Goal: Understand process/instructions: Learn how to perform a task or action

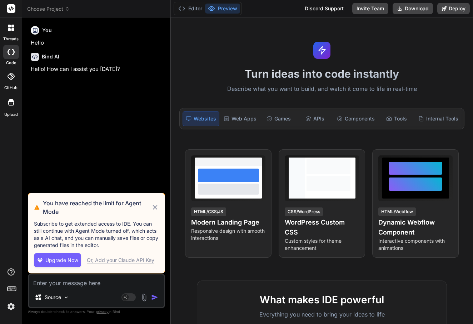
click at [155, 205] on icon at bounding box center [155, 207] width 8 height 9
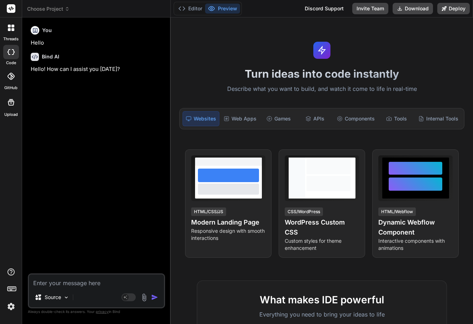
click at [49, 9] on span "Choose Project" at bounding box center [48, 8] width 42 height 7
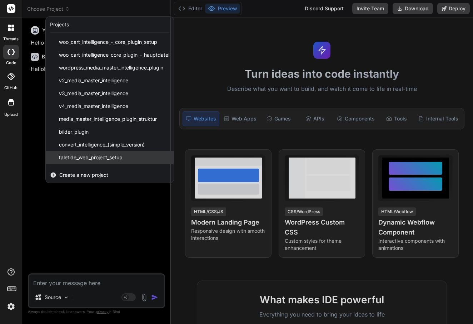
click at [66, 152] on div "taletide_web_project_setup" at bounding box center [110, 157] width 128 height 13
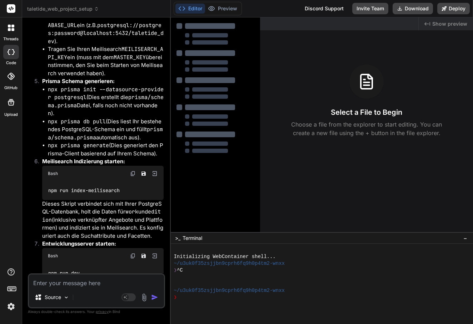
scroll to position [2524, 0]
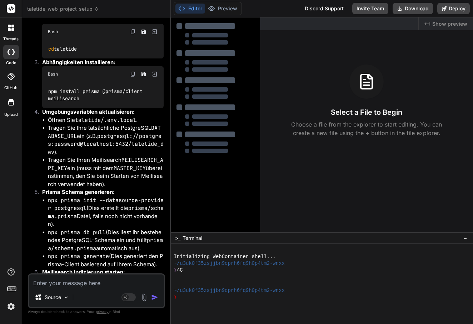
type textarea "x"
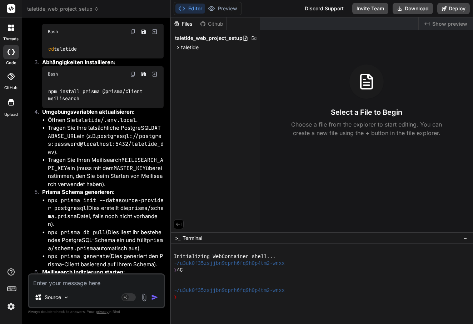
click at [79, 279] on textarea at bounding box center [96, 281] width 135 height 13
type textarea "g"
type textarea "x"
type textarea "gi"
type textarea "x"
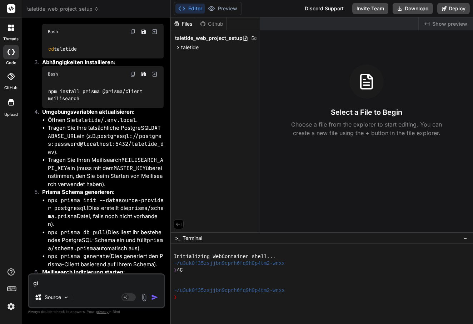
type textarea "gib"
type textarea "x"
type textarea "gib"
type textarea "x"
type textarea "gib n"
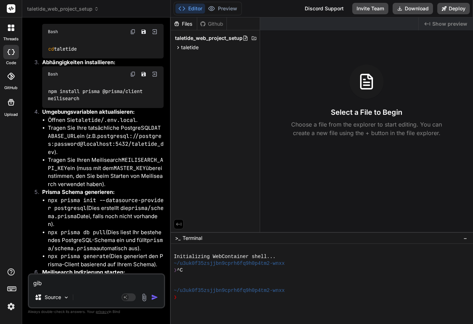
type textarea "x"
type textarea "gib no"
type textarea "x"
type textarea "gib noc"
type textarea "x"
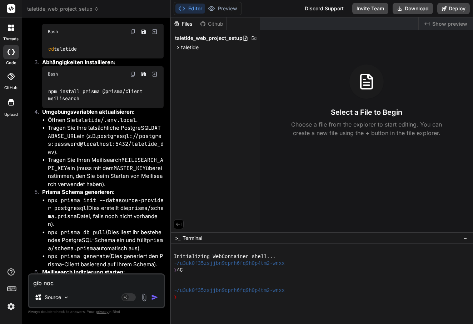
type textarea "gib noch"
type textarea "x"
type textarea "gib nochm"
type textarea "x"
type textarea "gib nochma"
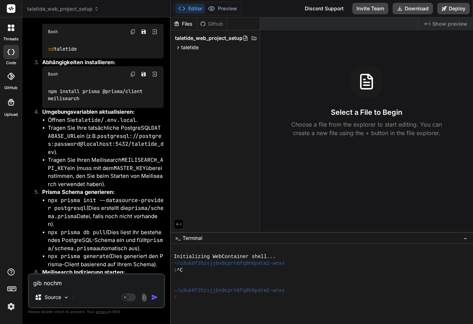
type textarea "x"
type textarea "gib nochmal"
type textarea "x"
type textarea "gib nochmal"
type textarea "x"
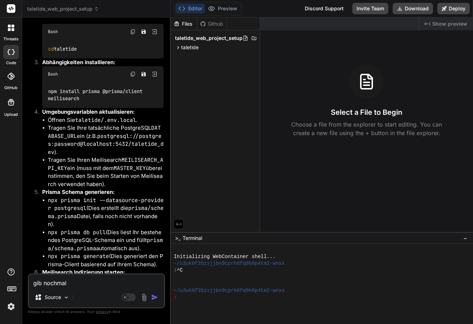
type textarea "gib nochmal d"
type textarea "x"
type textarea "gib nochmal da"
type textarea "x"
type textarea "gib nochmal das"
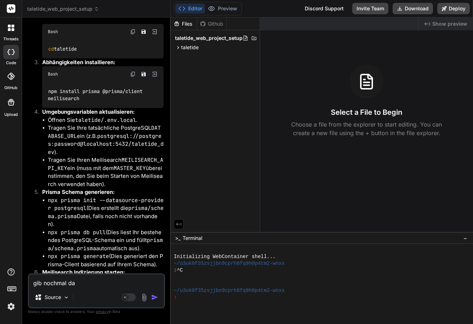
type textarea "x"
type textarea "gib nochmal das"
type textarea "x"
type textarea "gib nochmal das z"
type textarea "x"
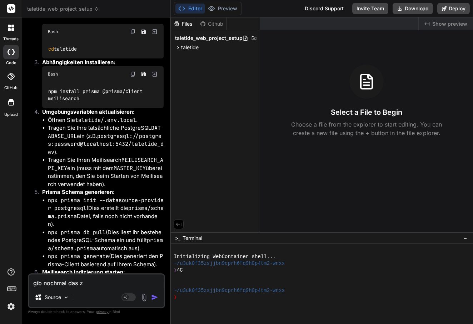
type textarea "gib nochmal das zi"
type textarea "x"
type textarea "gib nochmal das zie"
type textarea "x"
type textarea "gib nochmal das ziel"
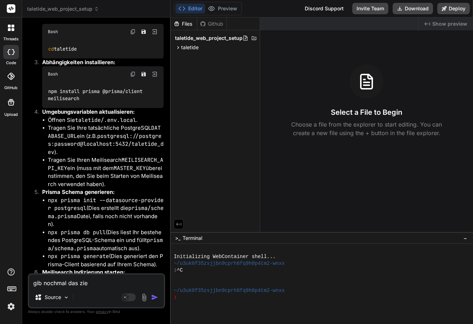
type textarea "x"
type textarea "gib nochmal das ziel"
type textarea "x"
type textarea "gib nochmal das ziel d"
type textarea "x"
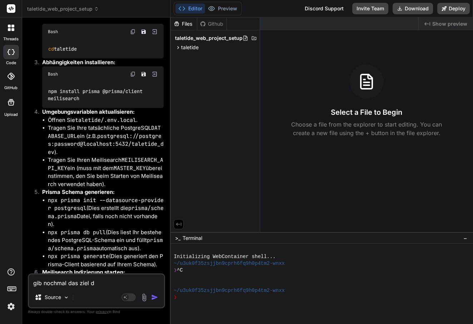
type textarea "gib nochmal das ziel de"
type textarea "x"
type textarea "gib nochmal das ziel des"
type textarea "x"
type textarea "gib nochmal das ziel des"
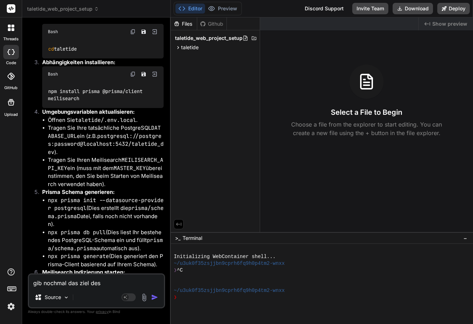
type textarea "x"
type textarea "gib nochmal das ziel des p"
type textarea "x"
type textarea "gib nochmal das ziel des po"
type textarea "x"
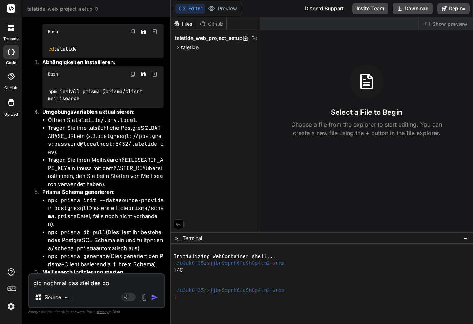
type textarea "gib nochmal das ziel des p"
type textarea "x"
type textarea "gib nochmal das ziel des pr"
type textarea "x"
type textarea "gib nochmal das ziel des pro"
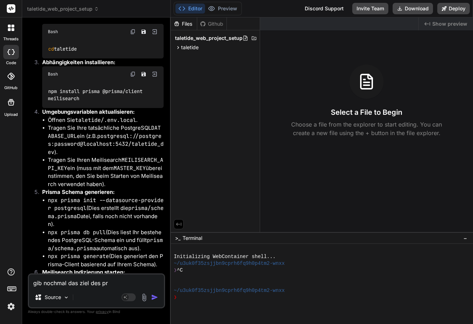
type textarea "x"
type textarea "gib nochmal das ziel des proj"
type textarea "x"
type textarea "gib nochmal das ziel des proje"
type textarea "x"
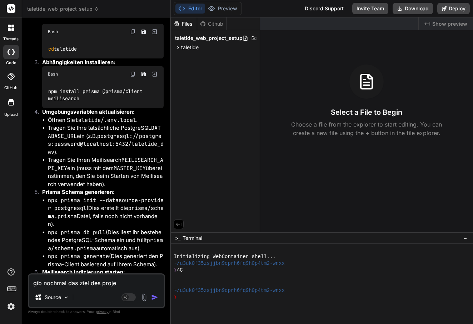
type textarea "gib nochmal das ziel des projek"
type textarea "x"
type textarea "gib nochmal das ziel des projekt"
type textarea "x"
type textarea "gib nochmal das ziel des projekte"
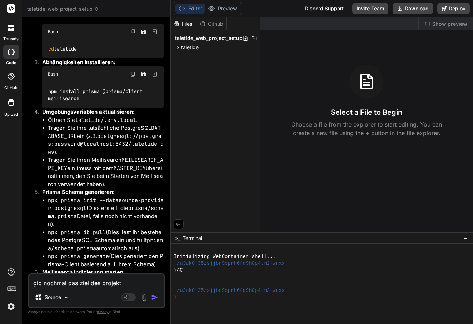
type textarea "x"
type textarea "gib nochmal das ziel des projektes"
type textarea "x"
type textarea "gib nochmal das ziel des Projektes"
type textarea "x"
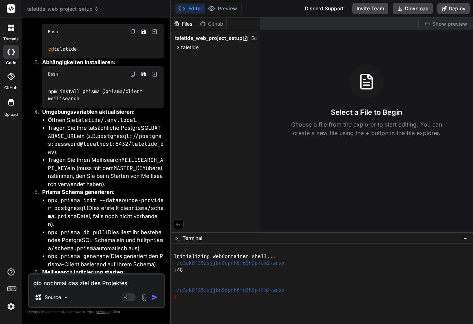
type textarea "gib nochmal das ziel des Projektes a"
type textarea "x"
type textarea "gib nochmal das ziel des Projektes an"
type textarea "x"
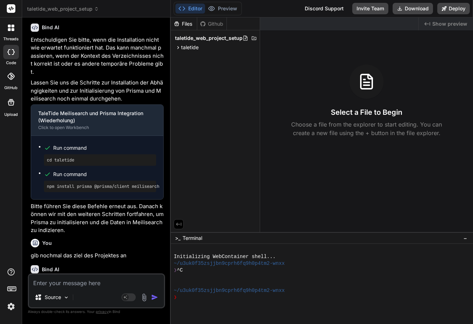
scroll to position [3086, 0]
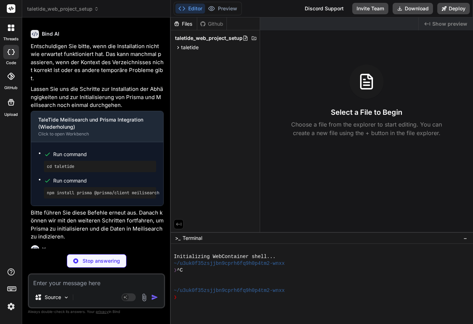
type textarea "x"
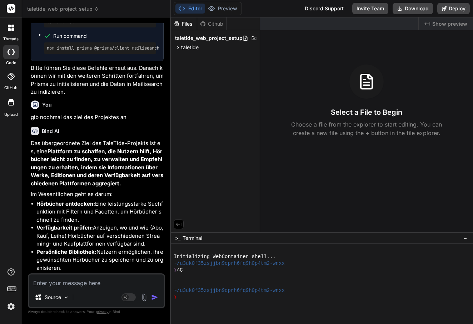
scroll to position [3234, 0]
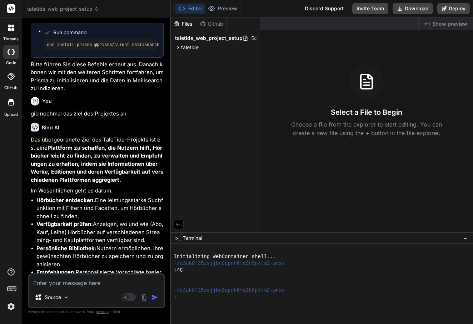
click at [91, 279] on textarea at bounding box center [96, 281] width 135 height 13
type textarea "g"
type textarea "x"
type textarea "gu"
type textarea "x"
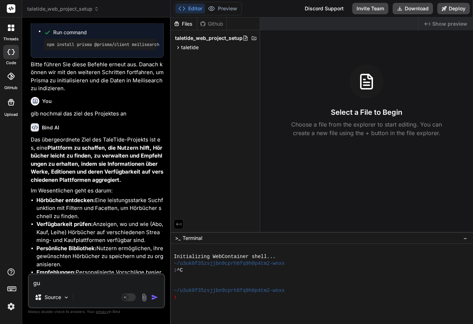
type textarea "gut"
type textarea "x"
type textarea "gut,"
type textarea "x"
type textarea "gut,"
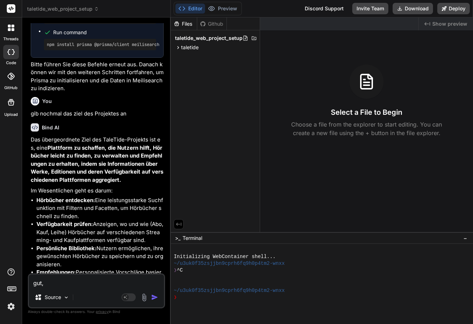
type textarea "x"
type textarea "gut, w"
type textarea "x"
type textarea "gut, [GEOGRAPHIC_DATA]"
type textarea "x"
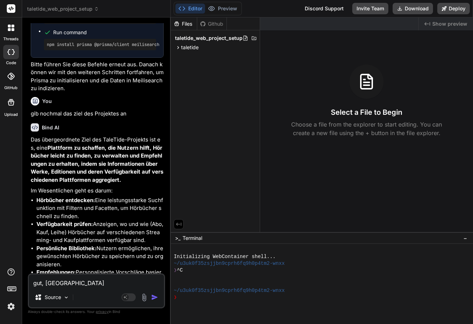
type textarea "gut, wir"
type textarea "x"
type textarea "gut, wir"
type textarea "x"
type textarea "gut, wir b"
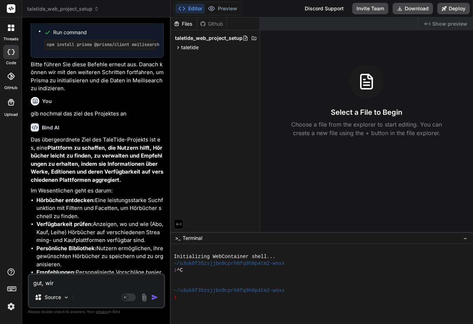
type textarea "x"
type textarea "gut, wir be"
type textarea "x"
type textarea "gut, wir bes"
type textarea "x"
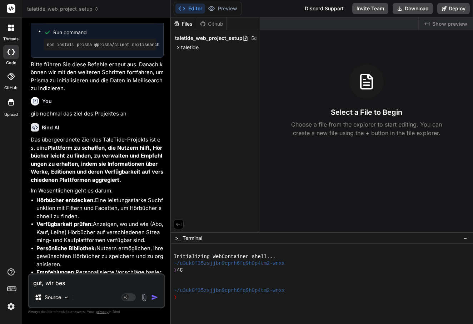
type textarea "gut, wir besc"
type textarea "x"
type textarea "gut, wir besch"
type textarea "x"
type textarea "gut, wir beschr"
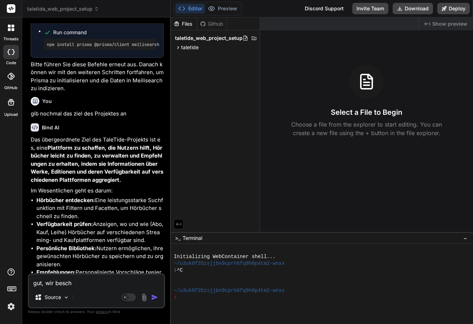
type textarea "x"
type textarea "gut, wir beschre"
type textarea "x"
type textarea "gut, wir beschr"
type textarea "x"
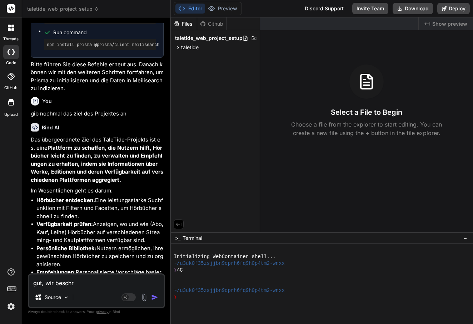
type textarea "gut, wir beschrä"
type textarea "x"
type textarea "gut, wir beschrän"
type textarea "x"
type textarea "gut, wir beschränk"
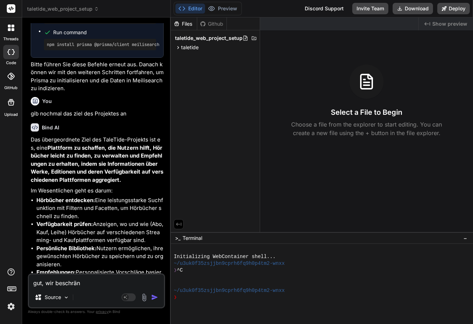
type textarea "x"
type textarea "gut, wir beschränke"
type textarea "x"
type textarea "gut, wir beschränken"
type textarea "x"
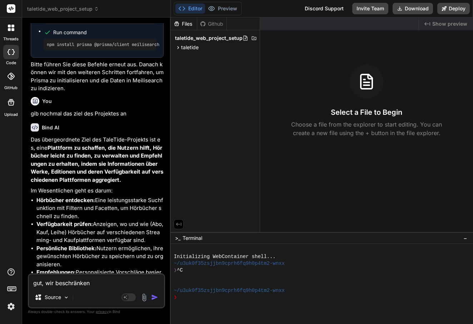
type textarea "gut, wir beschränken"
type textarea "x"
type textarea "gut, wir beschränken u"
type textarea "x"
type textarea "gut, wir beschränken un"
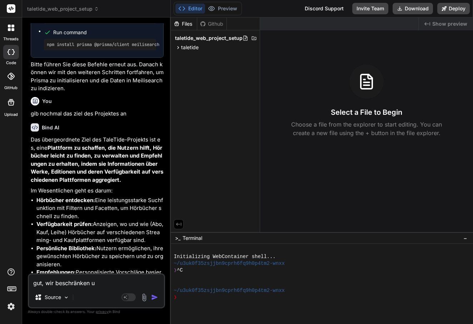
type textarea "x"
type textarea "gut, wir beschränken uns"
type textarea "x"
type textarea "gut, wir beschränken uns"
type textarea "x"
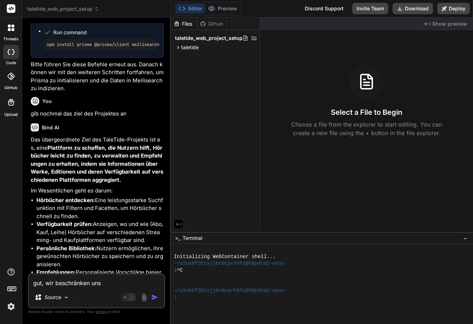
type textarea "gut, wir beschränken uns a"
type textarea "x"
type textarea "gut, wir beschränken uns au"
type textarea "x"
type textarea "gut, wir beschränken uns auf"
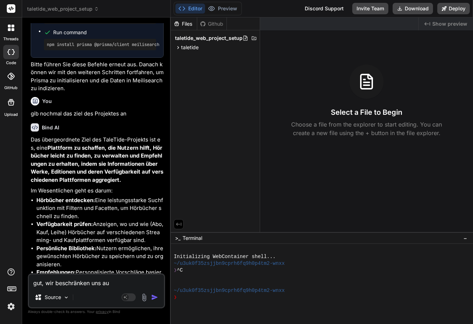
type textarea "x"
type textarea "gut, wir beschränken uns auf"
type textarea "x"
type textarea "gut, wir beschränken uns auf"
type textarea "x"
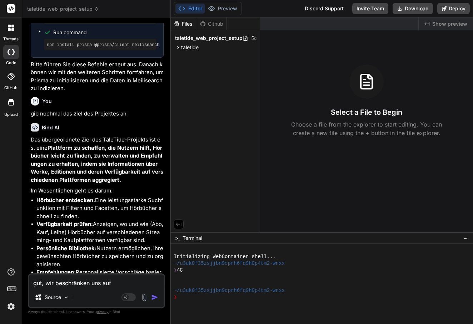
type textarea "gut, wir beschränken uns au"
type textarea "x"
type textarea "gut, wir beschränken uns a"
type textarea "x"
type textarea "gut, wir beschränken uns"
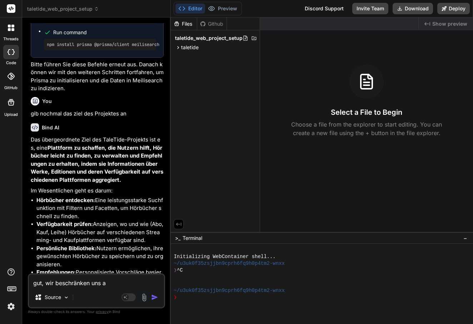
type textarea "x"
type textarea "gut, wir beschränken uns e"
type textarea "x"
type textarea "gut, wir beschränken uns er"
type textarea "x"
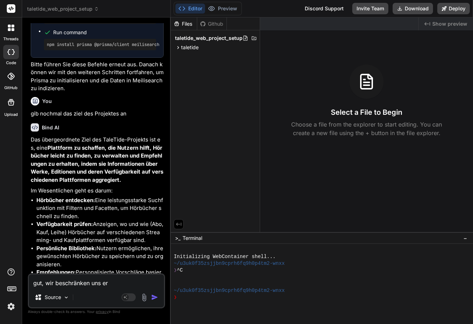
type textarea "gut, wir beschränken uns ers"
type textarea "x"
type textarea "gut, wir beschränken uns erst"
type textarea "x"
type textarea "gut, wir beschränken uns erstm"
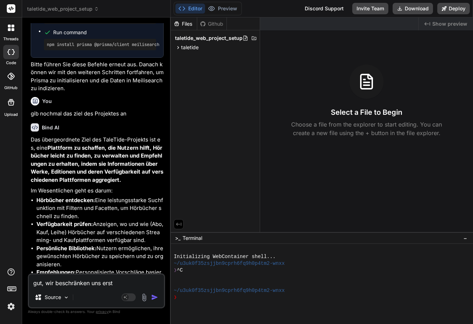
type textarea "x"
type textarea "gut, wir beschränken uns erstma"
type textarea "x"
type textarea "gut, wir beschränken uns erstmal"
type textarea "x"
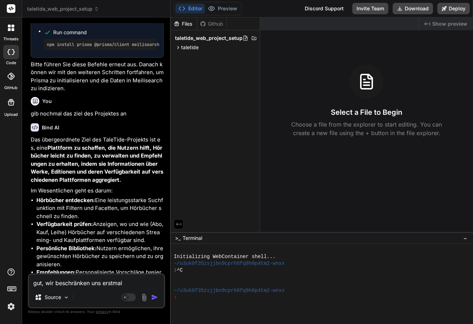
type textarea "gut, wir beschränken uns erstmal"
type textarea "x"
type textarea "gut, wir beschränken uns erstmal a"
type textarea "x"
type textarea "gut, wir beschränken uns erstmal au"
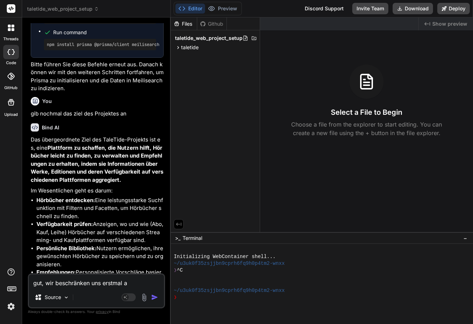
type textarea "x"
type textarea "gut, wir beschränken uns erstmal auf"
type textarea "x"
type textarea "gut, wir beschränken uns erstmal auf"
type textarea "x"
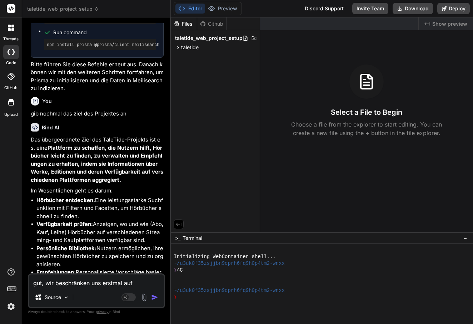
type textarea "gut, wir beschränken uns erstmal auf d"
type textarea "x"
type textarea "gut, wir beschränken uns erstmal auf da"
type textarea "x"
type textarea "gut, wir beschränken uns erstmal auf das"
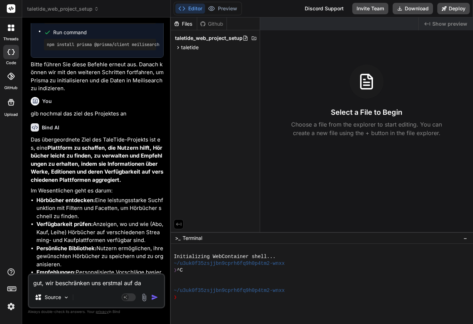
type textarea "x"
type textarea "gut, wir beschränken uns erstmal auf das"
type textarea "x"
type textarea "gut, wir beschränken uns erstmal auf das e"
type textarea "x"
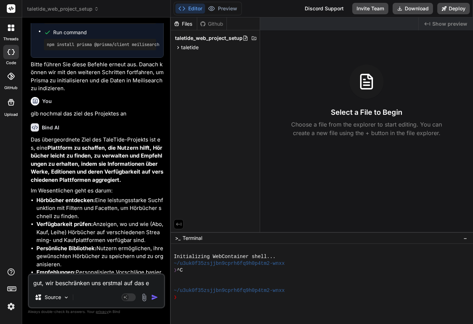
type textarea "gut, wir beschränken uns erstmal auf das en"
type textarea "x"
type textarea "gut, wir beschränken uns erstmal auf das ent"
type textarea "x"
type textarea "gut, wir beschränken uns erstmal auf das entd"
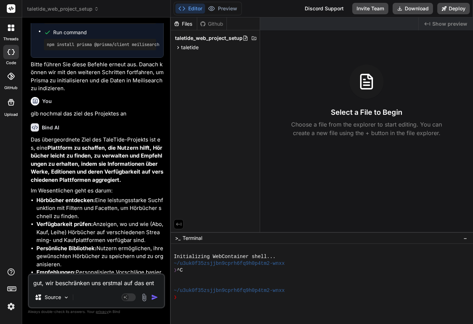
type textarea "x"
type textarea "gut, wir beschränken uns erstmal auf das entde"
type textarea "x"
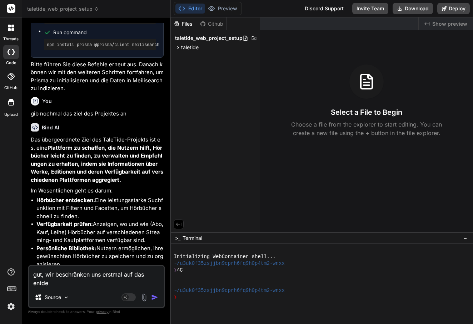
type textarea "gut, wir beschränken uns erstmal auf das entdec"
type textarea "x"
type textarea "gut, wir beschränken uns erstmal auf das entdeck"
type textarea "x"
type textarea "gut, wir beschränken uns erstmal auf das entdecke"
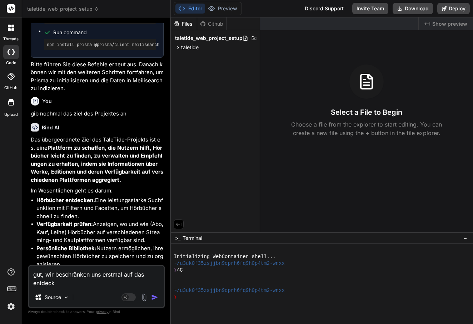
type textarea "x"
type textarea "gut, wir beschränken uns erstmal auf das entdecken"
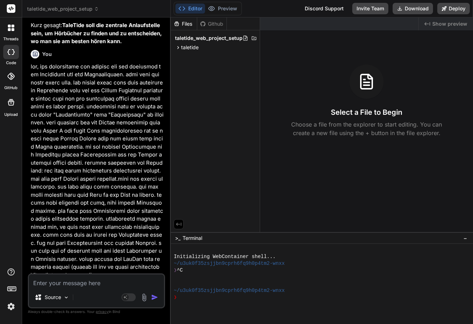
scroll to position [3512, 0]
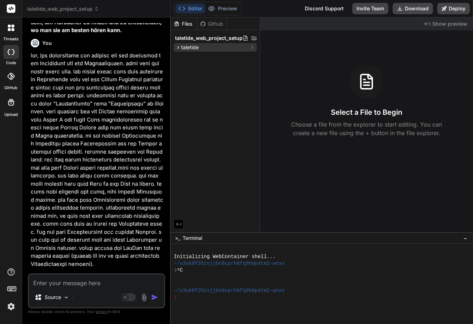
click at [179, 47] on icon at bounding box center [178, 48] width 6 height 6
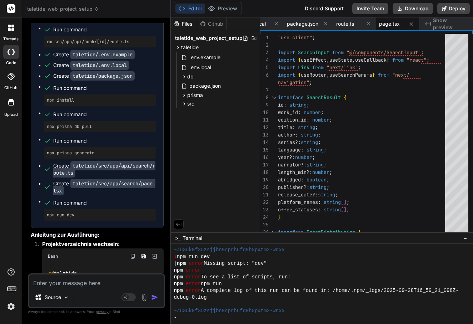
scroll to position [542, 0]
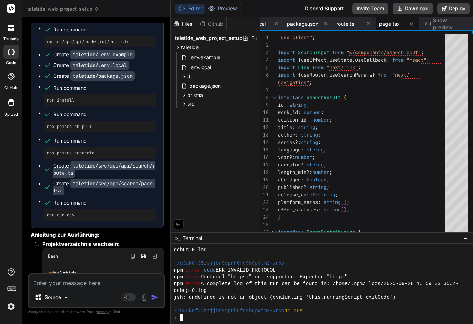
click at [207, 321] on div "❯" at bounding box center [317, 318] width 289 height 7
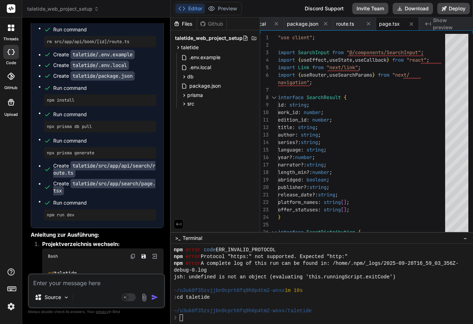
drag, startPoint x: 147, startPoint y: 238, endPoint x: 122, endPoint y: 259, distance: 32.4
click at [122, 283] on li "Meilisearch entfernen und Abhängigkeiten aktualisieren: Die ersten Befehle im A…" at bounding box center [99, 319] width 127 height 72
copy li "( npm uninstall meilisearch , rm src/lib/meilisearch.ts , rm prisma/seed.ts , r…"
click at [184, 318] on div "❯" at bounding box center [317, 318] width 289 height 7
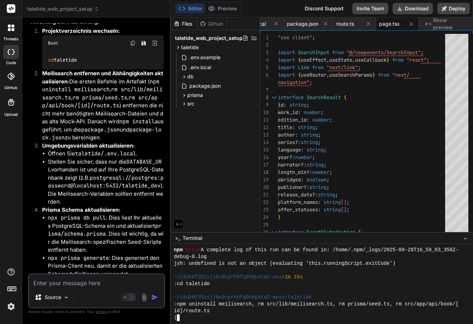
scroll to position [4715, 0]
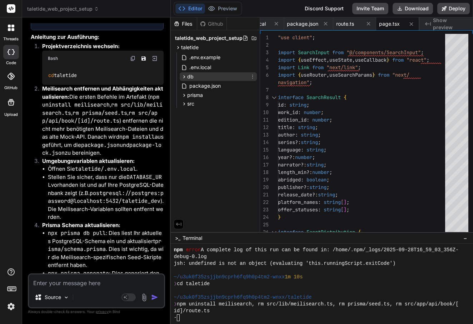
click at [187, 77] on icon at bounding box center [184, 77] width 6 height 6
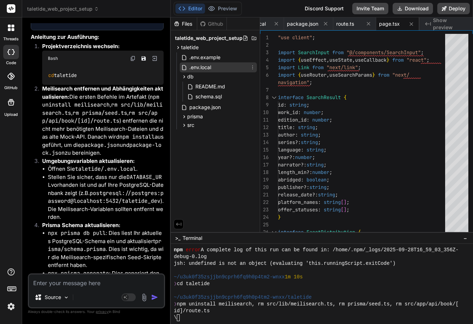
click at [196, 70] on span ".env.local" at bounding box center [199, 67] width 23 height 9
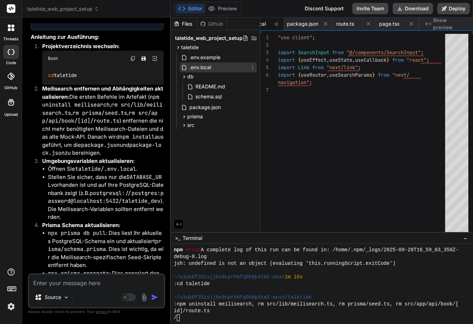
scroll to position [0, 49]
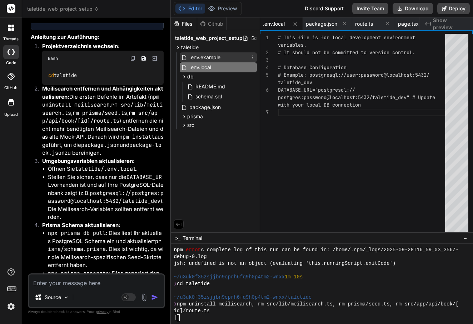
click at [201, 59] on span ".env.example" at bounding box center [204, 57] width 32 height 9
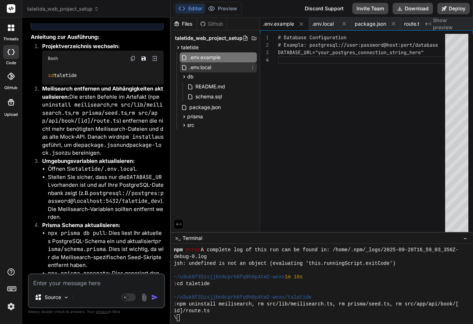
click at [207, 65] on span ".env.local" at bounding box center [199, 67] width 23 height 9
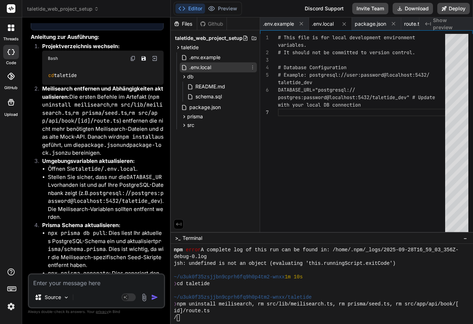
scroll to position [0, 0]
click at [185, 317] on div "/" at bounding box center [317, 318] width 289 height 7
click at [399, 109] on div at bounding box center [363, 112] width 171 height 7
drag, startPoint x: 49, startPoint y: 172, endPoint x: 105, endPoint y: 172, distance: 56.0
click at [105, 230] on code "npx prisma db pull" at bounding box center [77, 233] width 58 height 7
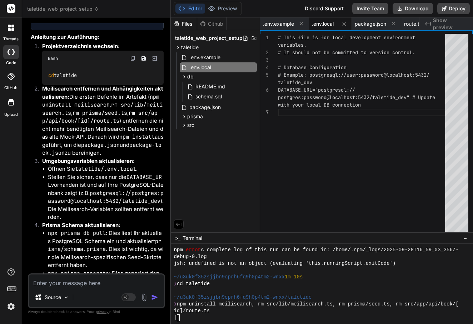
click at [44, 287] on textarea at bounding box center [96, 281] width 135 height 13
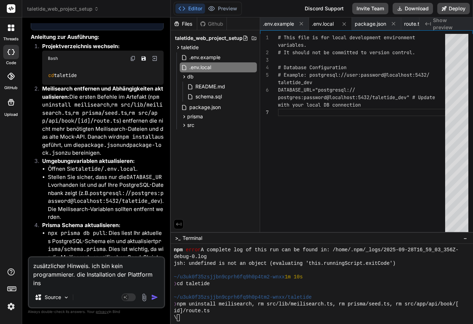
click at [94, 276] on textarea "zusätzlicher Hinweis. ich bin kein programmierer. die Installation der Plattfor…" at bounding box center [96, 273] width 135 height 30
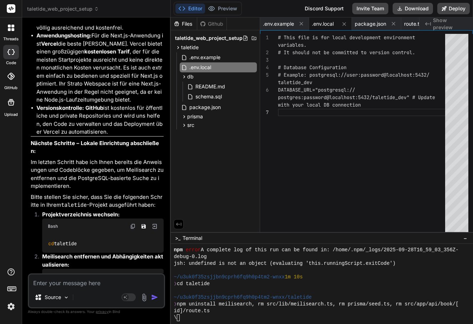
scroll to position [5621, 0]
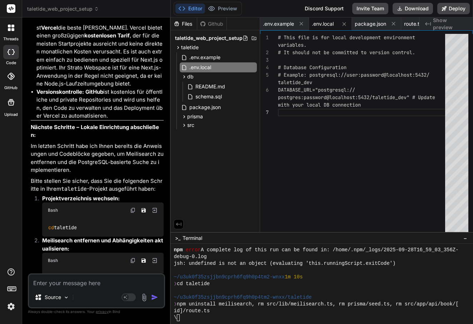
click at [132, 258] on img at bounding box center [133, 261] width 6 height 6
click at [179, 320] on textarea "Terminal input" at bounding box center [178, 318] width 3 height 7
click at [211, 310] on div "id]/route.ts" at bounding box center [317, 311] width 289 height 7
click at [193, 316] on div "/" at bounding box center [317, 318] width 289 height 7
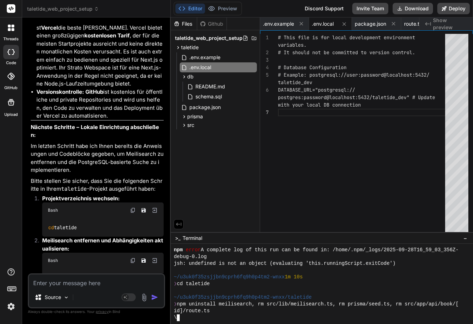
click at [193, 316] on div "\" at bounding box center [317, 318] width 289 height 7
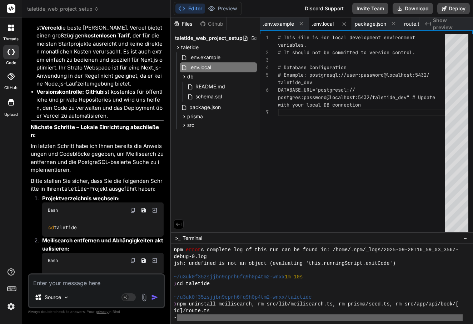
scroll to position [0, 0]
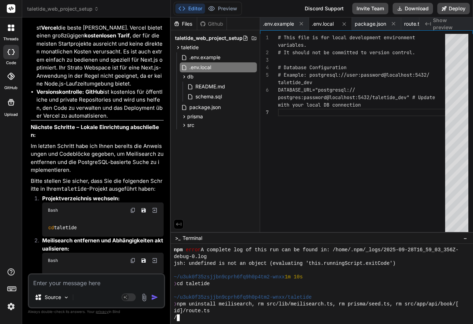
click at [209, 312] on div "id]/route.ts" at bounding box center [317, 311] width 289 height 7
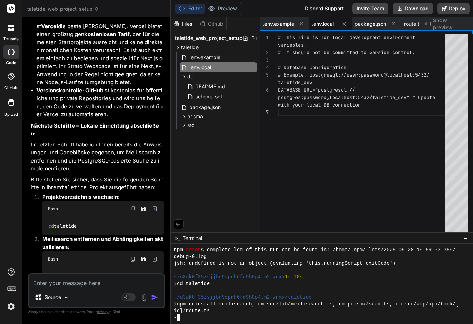
scroll to position [5624, 0]
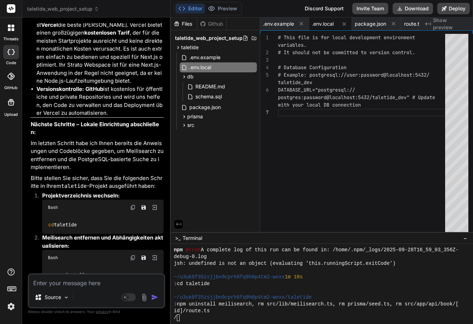
click at [79, 272] on code "npm uninstall meilisearch rm src/lib/meilisearch.ts rm prisma/seed.ts rm src/ap…" at bounding box center [102, 290] width 108 height 36
drag, startPoint x: 84, startPoint y: 226, endPoint x: 45, endPoint y: 225, distance: 38.5
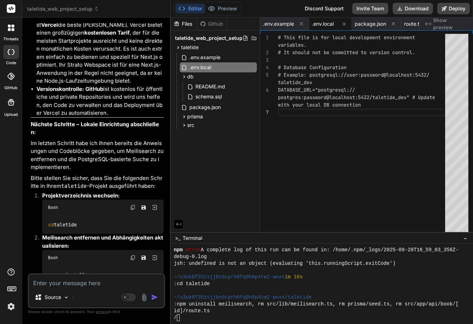
click at [45, 266] on div "npm uninstall meilisearch rm src/lib/meilisearch.ts rm prisma/seed.ts rm src/ap…" at bounding box center [102, 290] width 121 height 48
